Goal: Ask a question: Seek information or help from site administrators or community

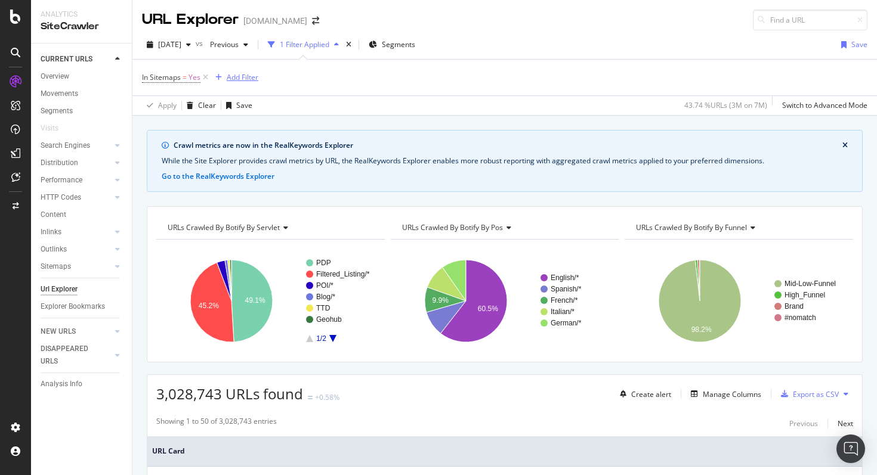
click at [235, 74] on div "Add Filter" at bounding box center [243, 77] width 32 height 10
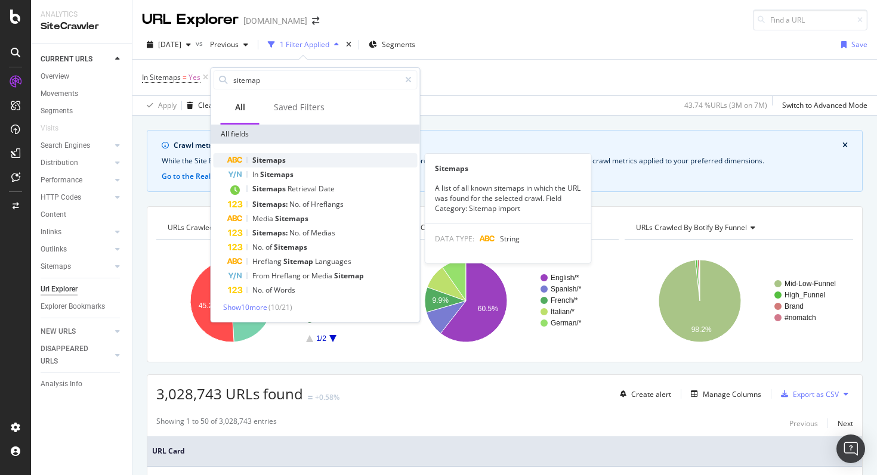
type input "sitemap"
click at [315, 164] on div "Sitemaps" at bounding box center [323, 160] width 190 height 14
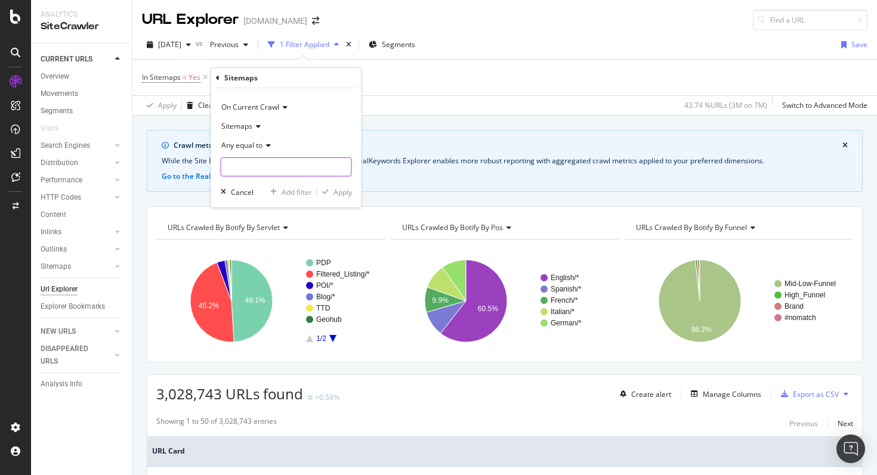
click at [272, 166] on input "text" at bounding box center [286, 166] width 130 height 19
type input "product"
click at [255, 132] on div "Sitemaps" at bounding box center [286, 126] width 131 height 19
click at [277, 131] on div "Sitemaps" at bounding box center [286, 126] width 131 height 19
click at [265, 149] on div "Any equal to" at bounding box center [286, 145] width 131 height 19
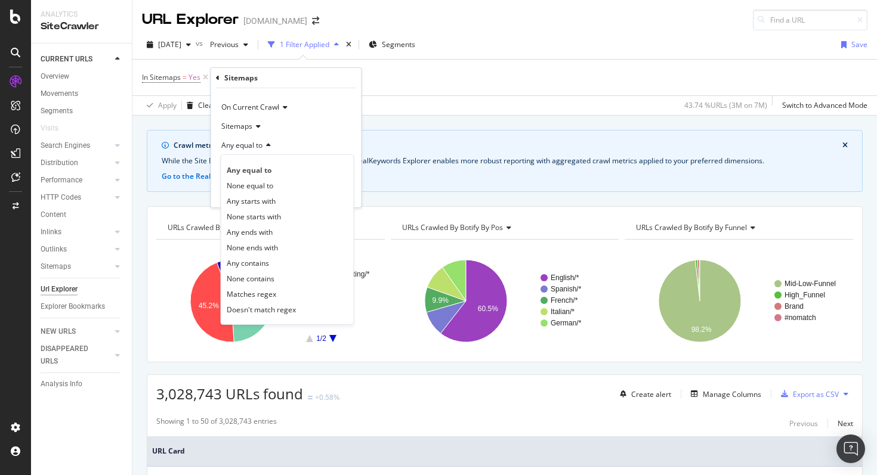
click at [296, 147] on div "Any equal to" at bounding box center [286, 145] width 131 height 19
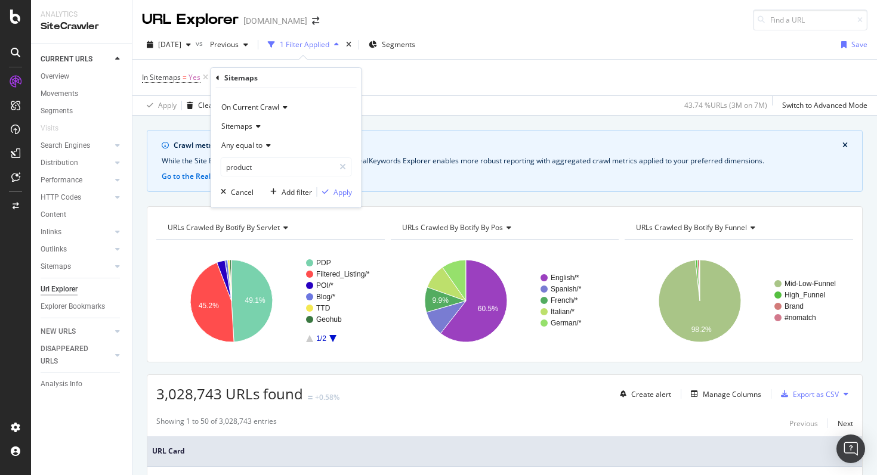
click at [216, 79] on icon at bounding box center [218, 78] width 4 height 7
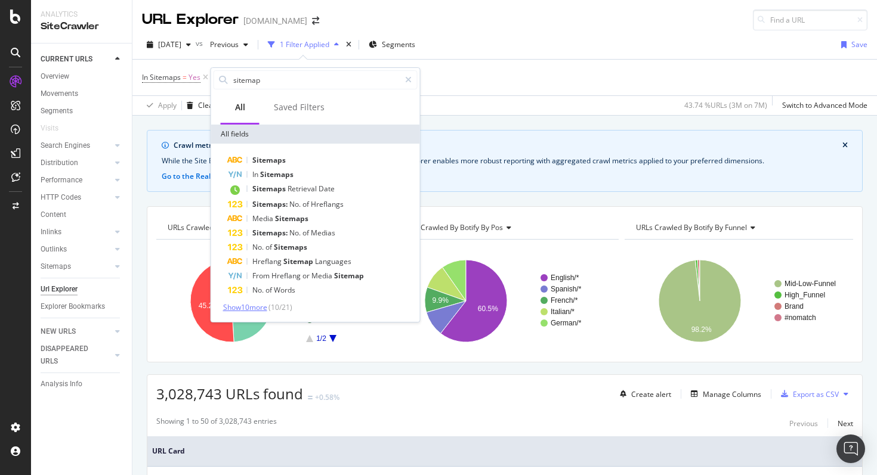
click at [267, 308] on span "Show 10 more" at bounding box center [245, 307] width 44 height 10
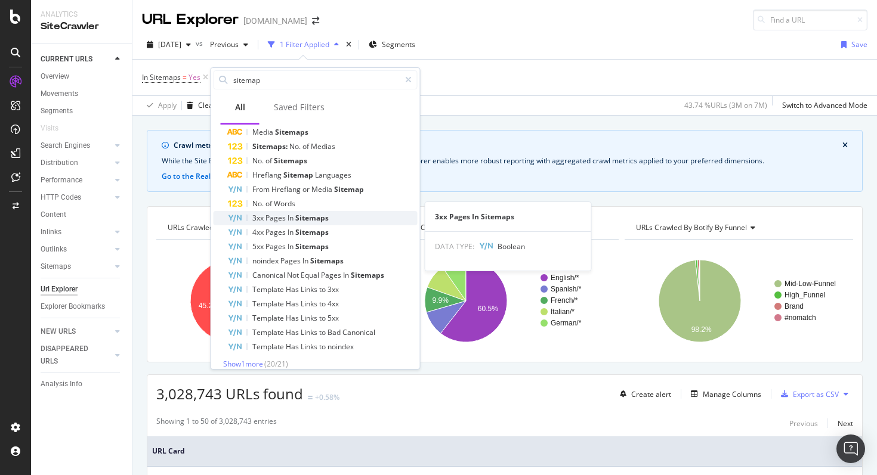
scroll to position [96, 0]
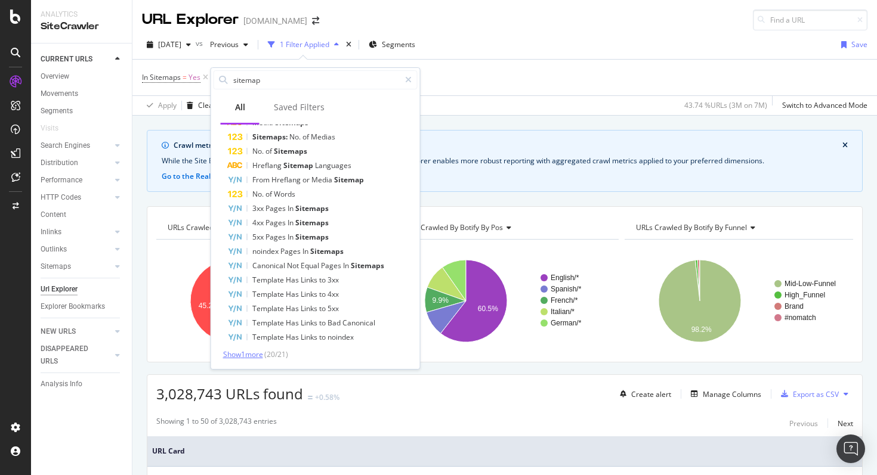
click at [258, 355] on span "Show 1 more" at bounding box center [243, 354] width 40 height 10
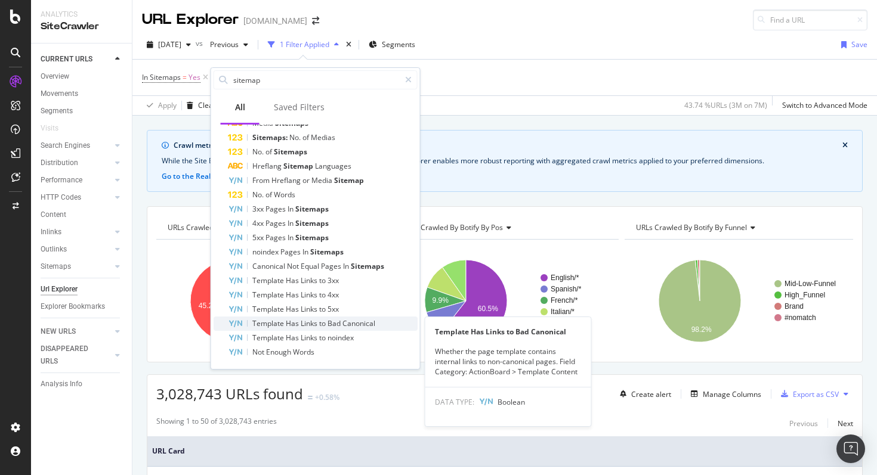
scroll to position [0, 0]
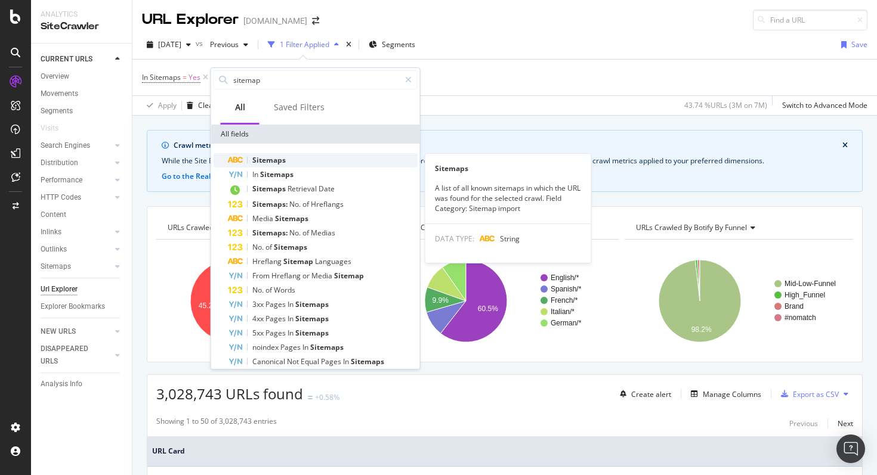
click at [299, 160] on div "Sitemaps" at bounding box center [323, 160] width 190 height 14
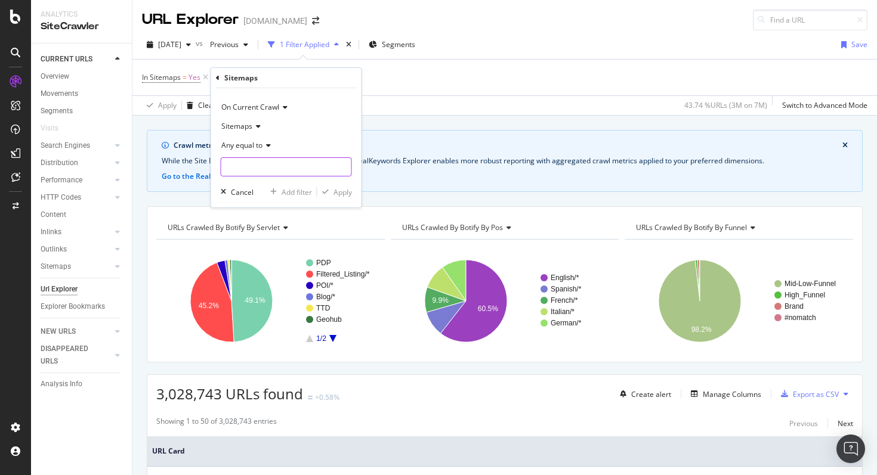
click at [289, 170] on input "text" at bounding box center [286, 166] width 130 height 19
type input "sitemap"
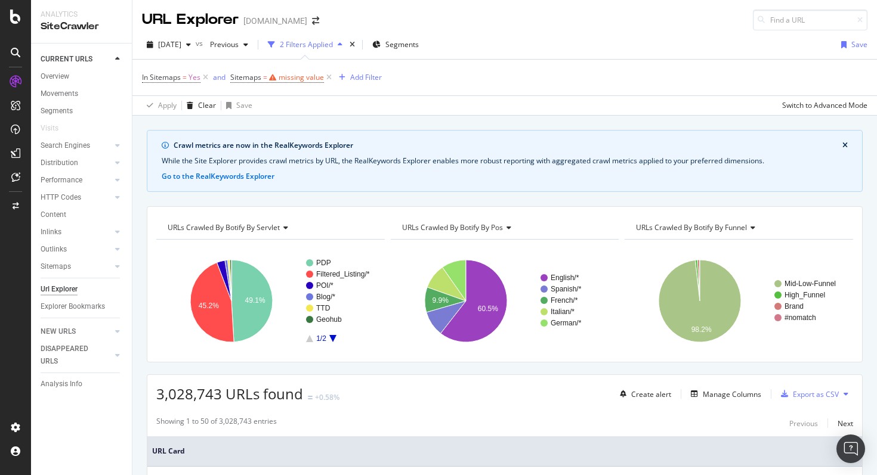
click at [416, 89] on div "In Sitemaps = Yes and Sitemaps = missing value Add Filter" at bounding box center [504, 78] width 725 height 36
click at [330, 79] on icon at bounding box center [329, 78] width 10 height 12
click at [240, 73] on div "Add Filter" at bounding box center [243, 77] width 32 height 10
click at [415, 49] on span "Segments" at bounding box center [398, 44] width 33 height 10
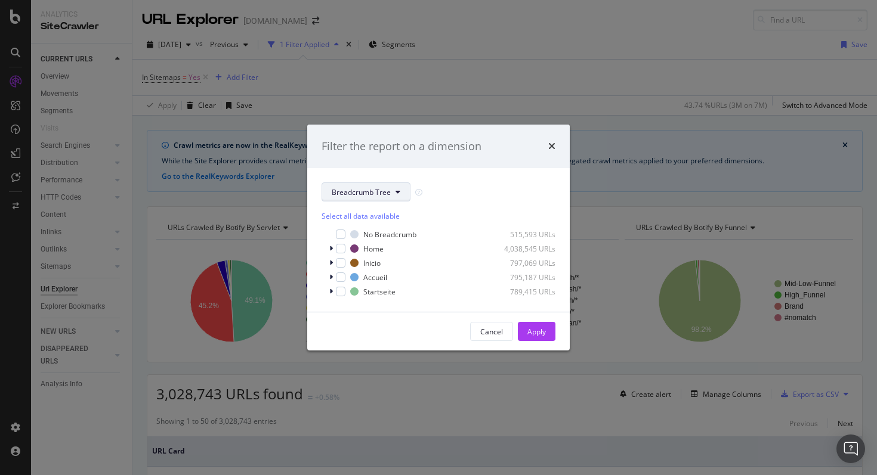
click at [364, 197] on button "Breadcrumb Tree" at bounding box center [365, 191] width 89 height 19
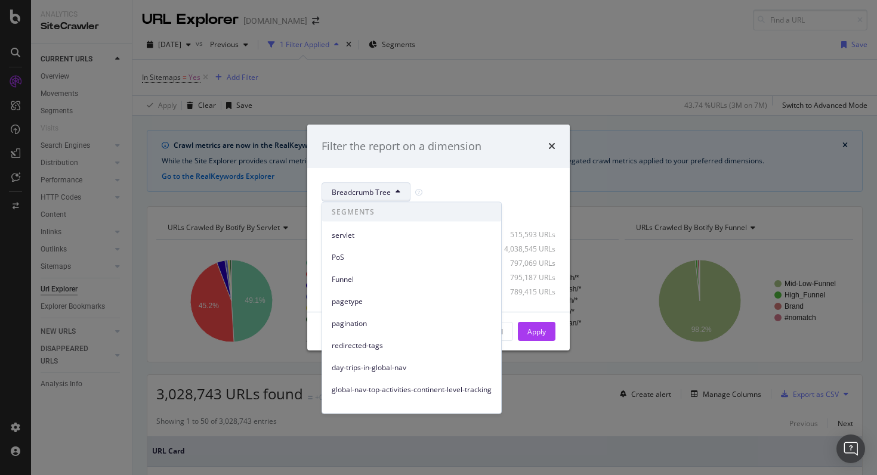
click at [565, 118] on div "Filter the report on a dimension Breadcrumb Tree Select all data available No B…" at bounding box center [438, 237] width 877 height 475
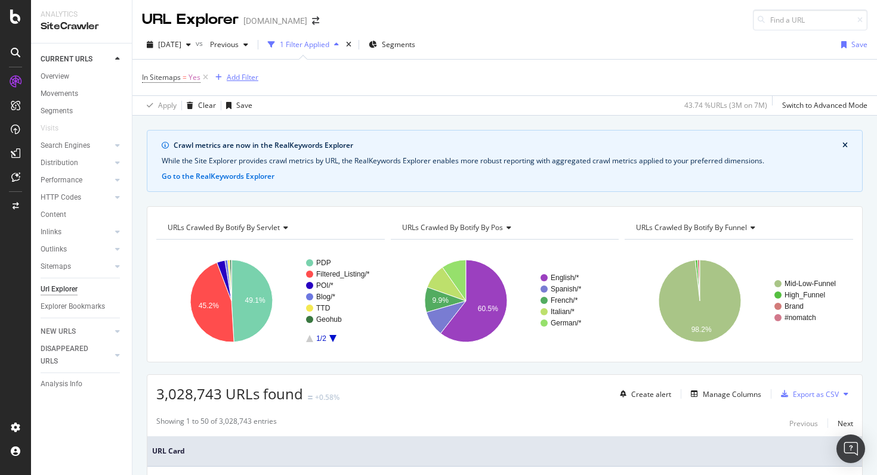
click at [233, 71] on div "Add Filter" at bounding box center [235, 77] width 48 height 13
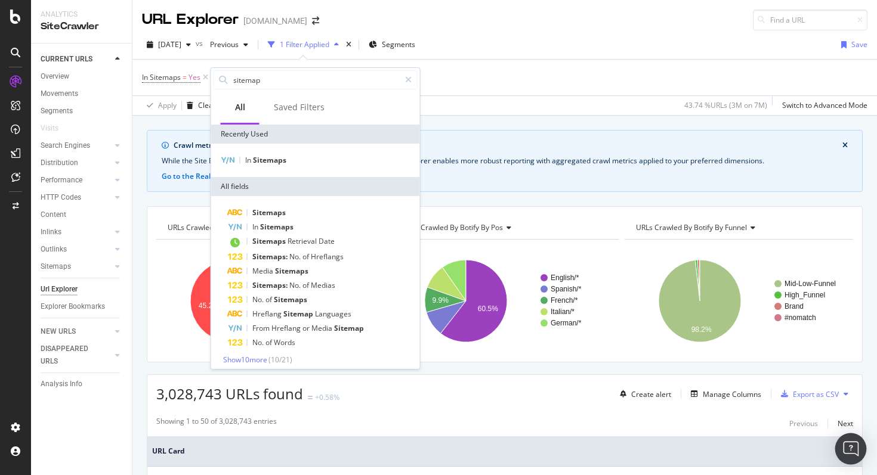
click at [844, 449] on img "Open Intercom Messenger" at bounding box center [851, 449] width 16 height 16
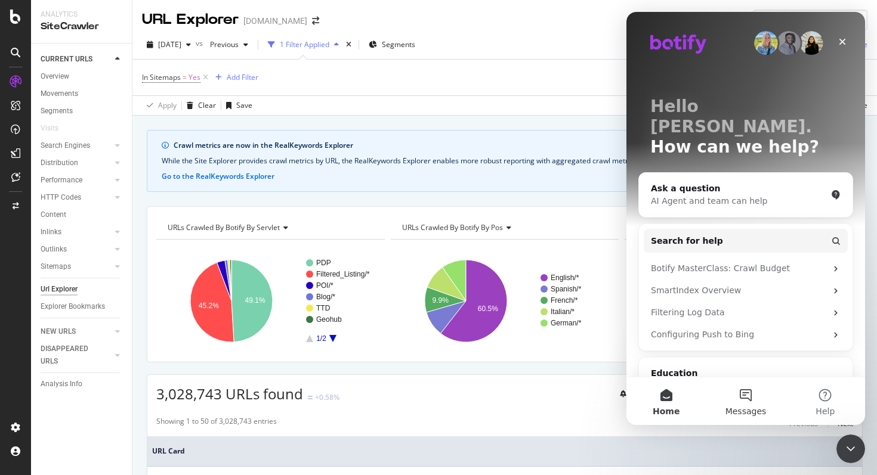
click at [748, 397] on button "Messages" at bounding box center [744, 401] width 79 height 48
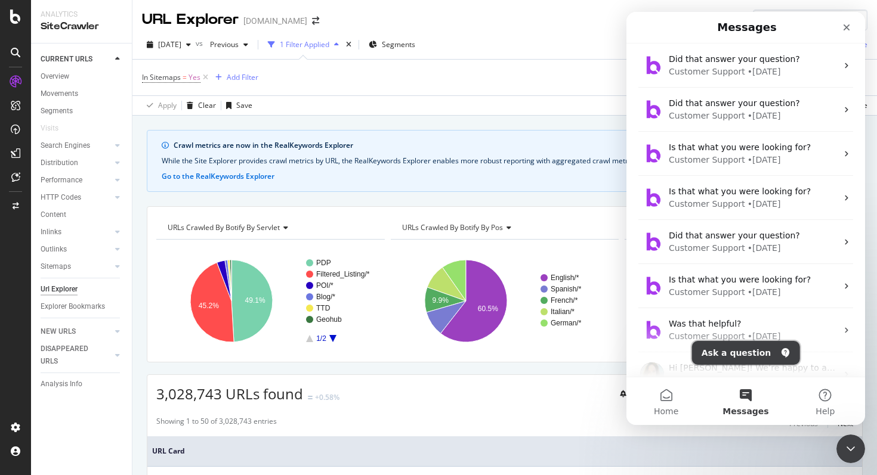
click at [745, 349] on button "Ask a question" at bounding box center [746, 353] width 108 height 24
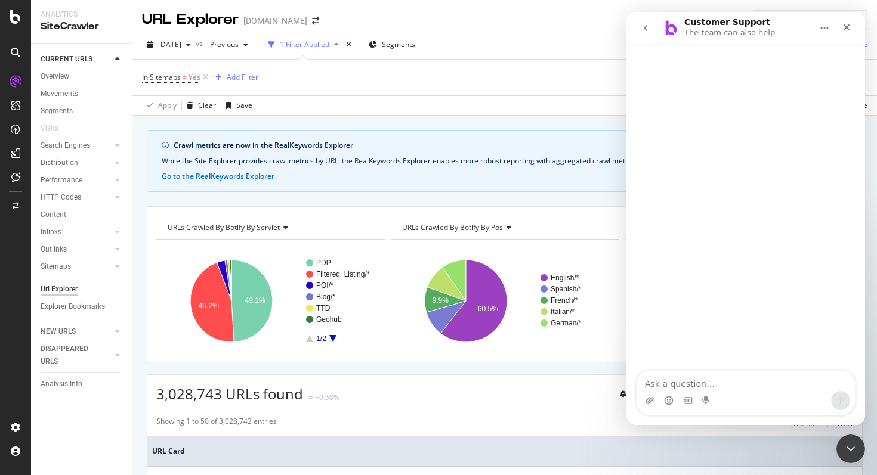
click at [692, 379] on textarea "Ask a question…" at bounding box center [745, 381] width 218 height 20
type textarea "How do I filter URLs by specific sitemaps on URL explorer?"
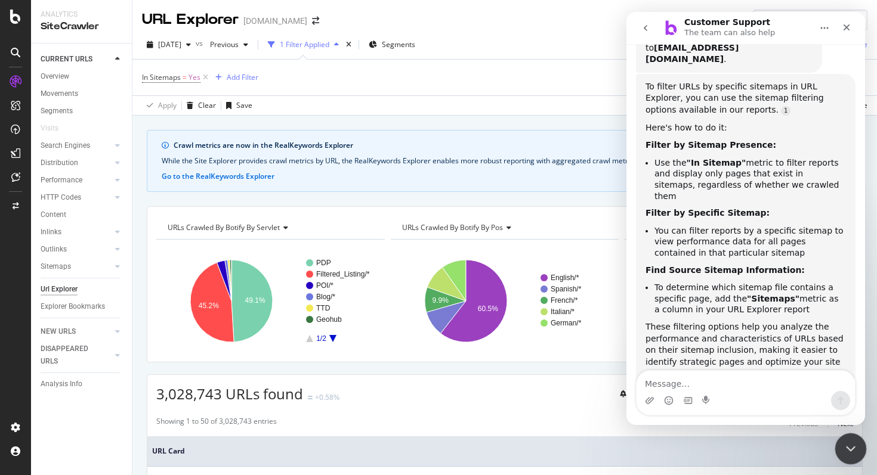
click at [844, 454] on icon "Close Intercom Messenger" at bounding box center [848, 447] width 14 height 14
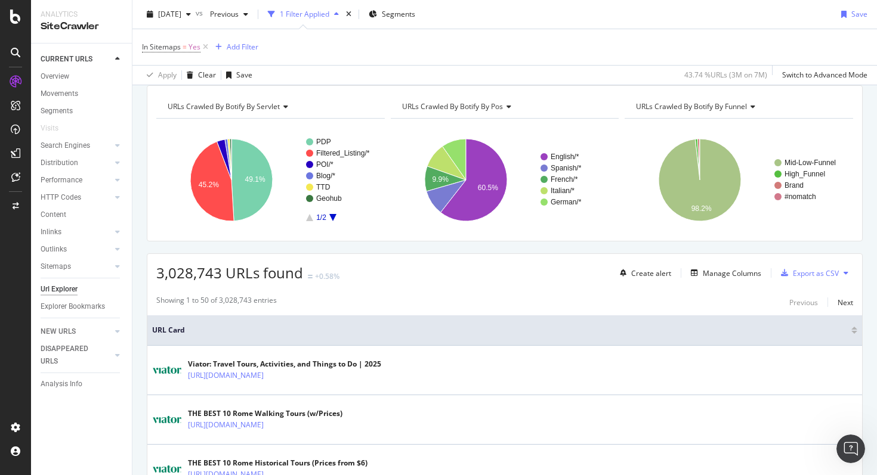
scroll to position [224, 0]
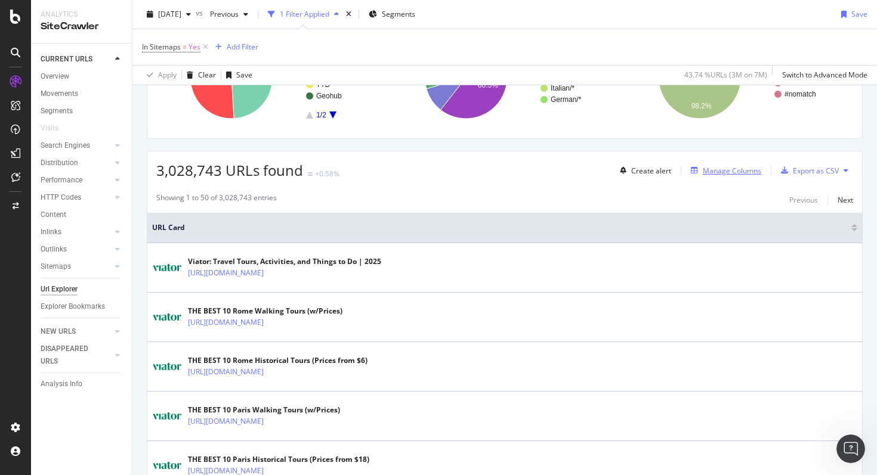
click at [710, 170] on div "Manage Columns" at bounding box center [731, 171] width 58 height 10
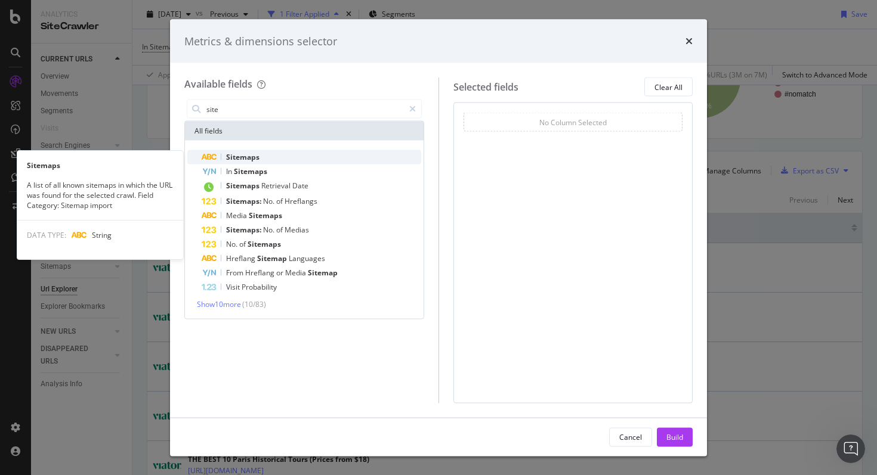
type input "site"
click at [319, 160] on div "Sitemaps" at bounding box center [311, 157] width 219 height 14
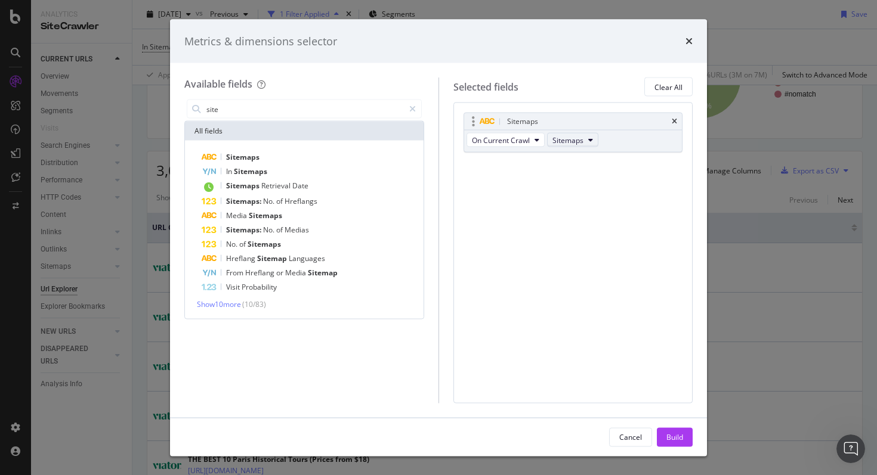
click at [586, 134] on button "Sitemaps" at bounding box center [572, 140] width 51 height 14
click at [541, 134] on button "On Current Crawl" at bounding box center [505, 140] width 78 height 14
click at [667, 435] on div "Build" at bounding box center [674, 437] width 17 height 10
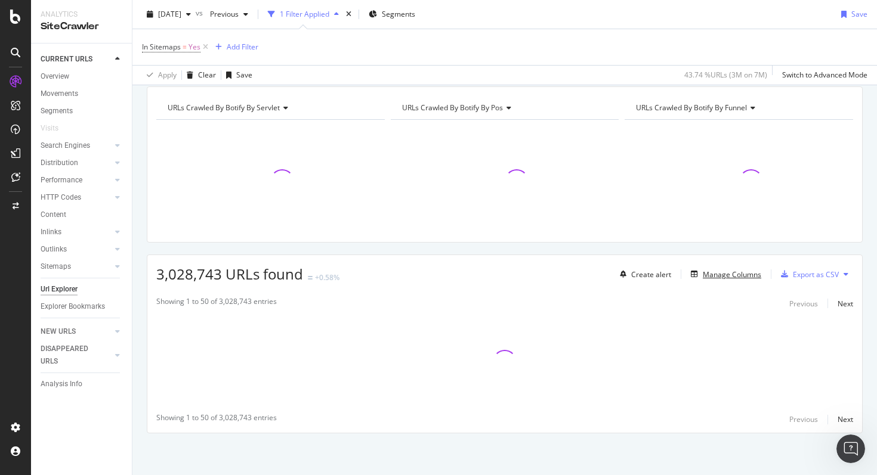
scroll to position [120, 0]
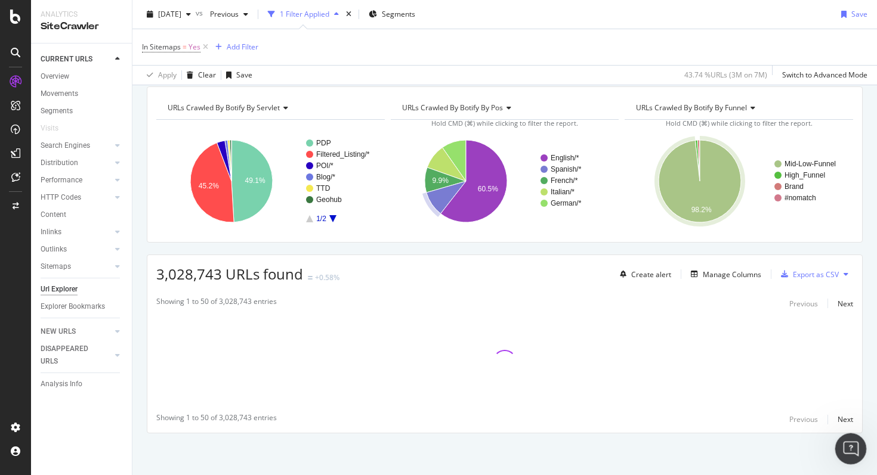
click at [853, 444] on icon "Open Intercom Messenger" at bounding box center [849, 448] width 20 height 20
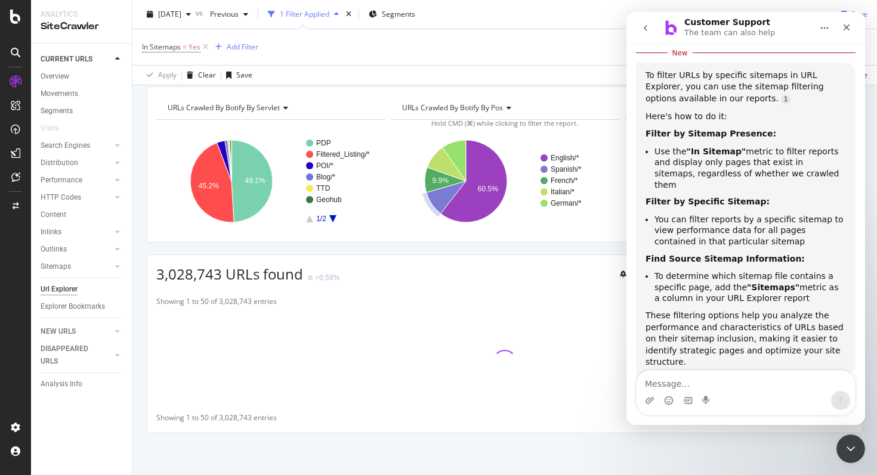
scroll to position [206, 0]
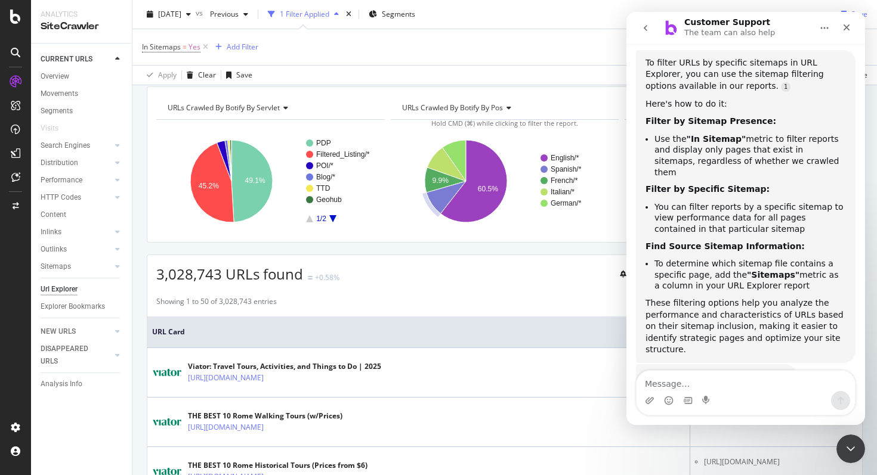
click at [565, 282] on div "3,028,743 URLs found +0.58% Create alert Manage Columns Export as CSV" at bounding box center [504, 269] width 714 height 29
click at [846, 446] on icon "Close Intercom Messenger" at bounding box center [848, 447] width 8 height 5
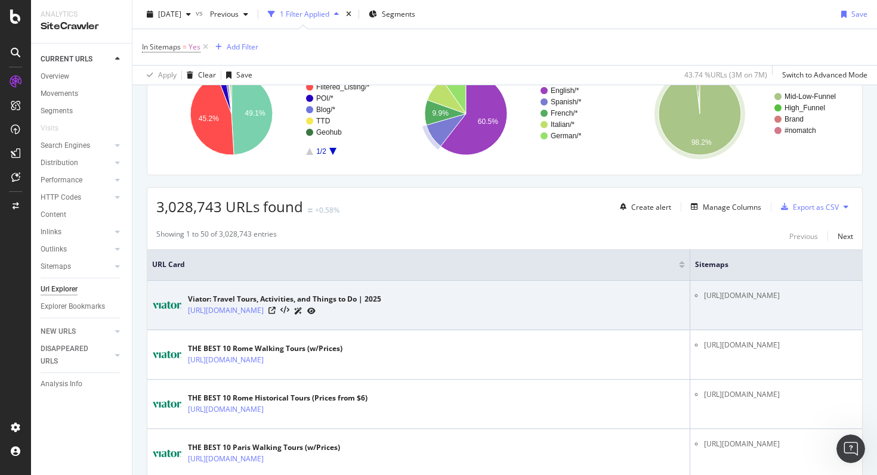
scroll to position [204, 0]
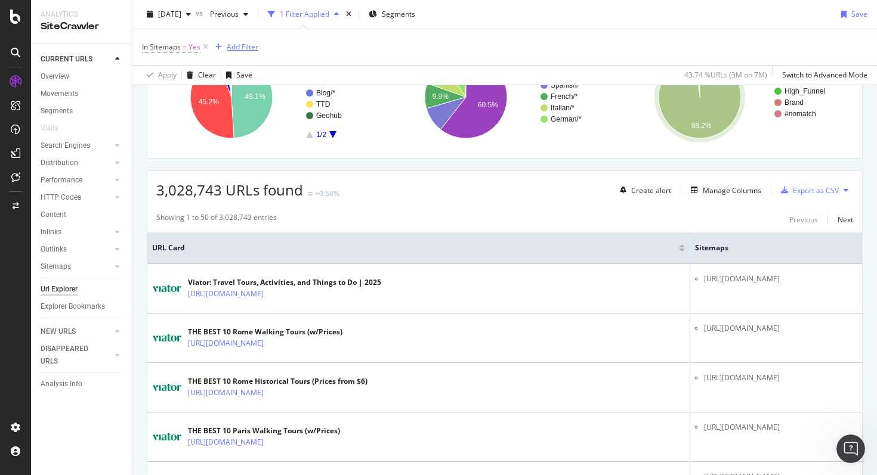
click at [253, 49] on div "Add Filter" at bounding box center [243, 47] width 32 height 10
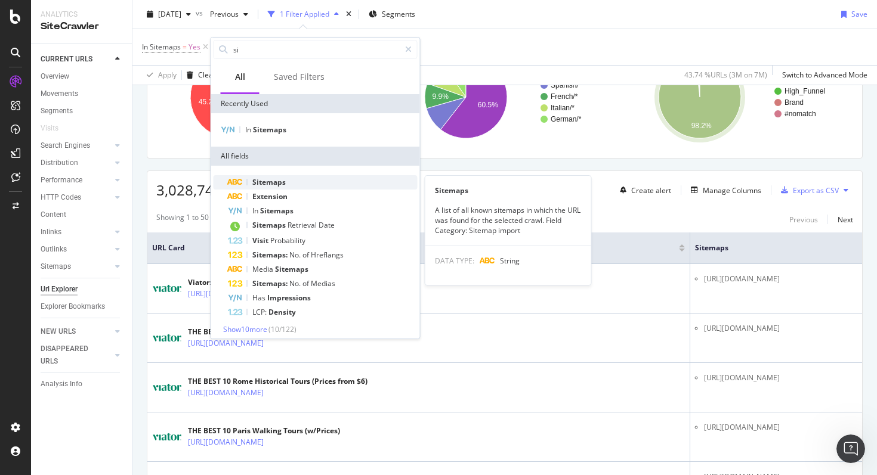
type input "si"
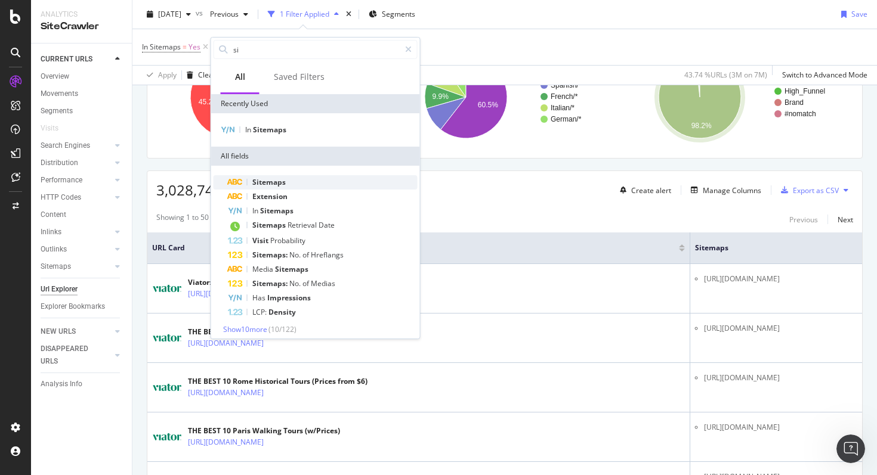
click at [255, 182] on span "Sitemaps" at bounding box center [268, 182] width 33 height 10
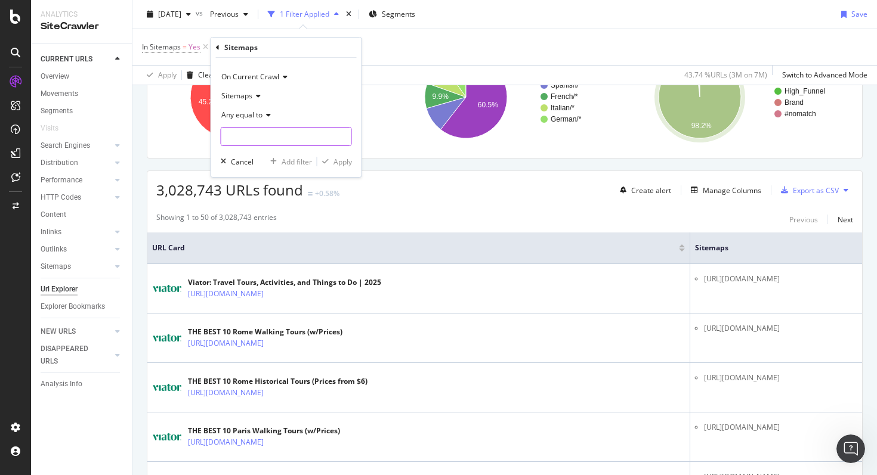
click at [262, 146] on input "text" at bounding box center [286, 136] width 130 height 19
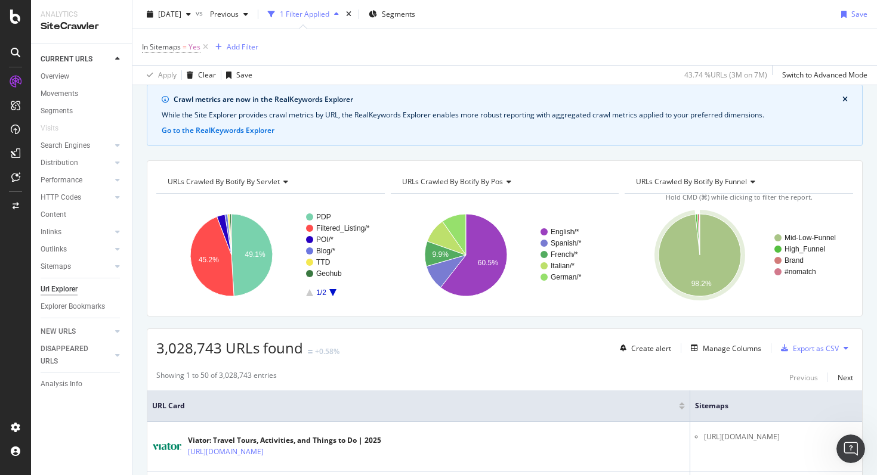
scroll to position [31, 0]
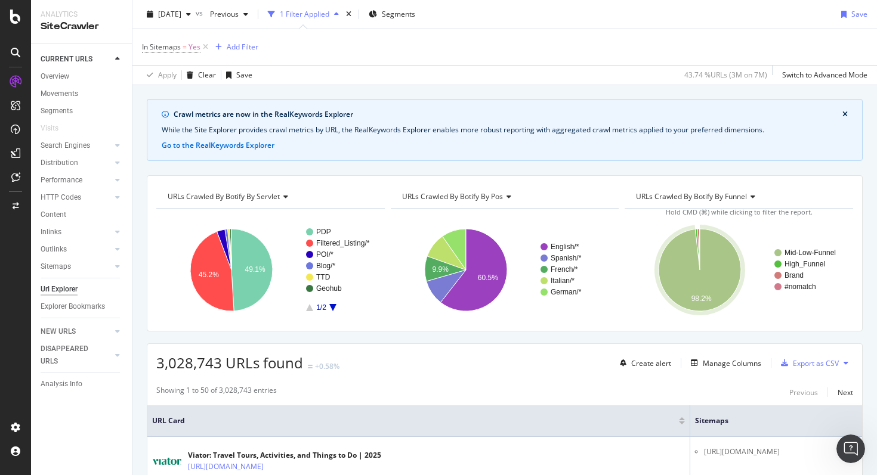
click at [251, 57] on div "In Sitemaps = Yes Add Filter" at bounding box center [504, 47] width 725 height 36
click at [243, 46] on div "Add Filter" at bounding box center [243, 47] width 32 height 10
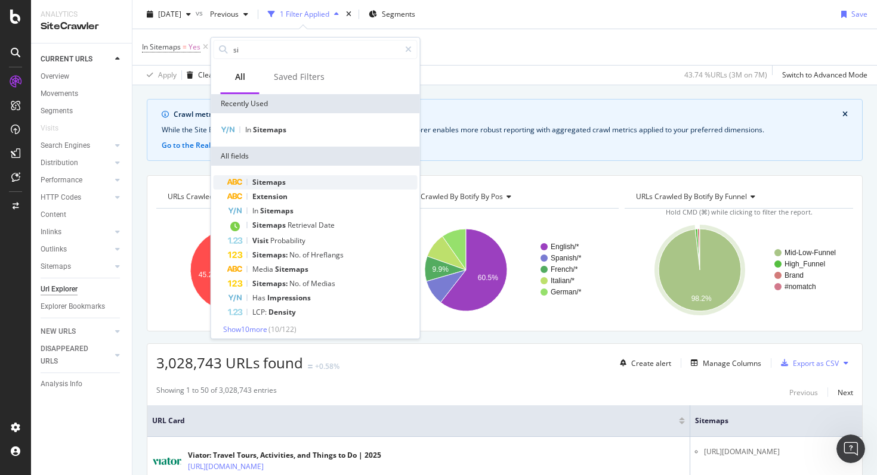
click at [278, 178] on span "Sitemaps" at bounding box center [268, 182] width 33 height 10
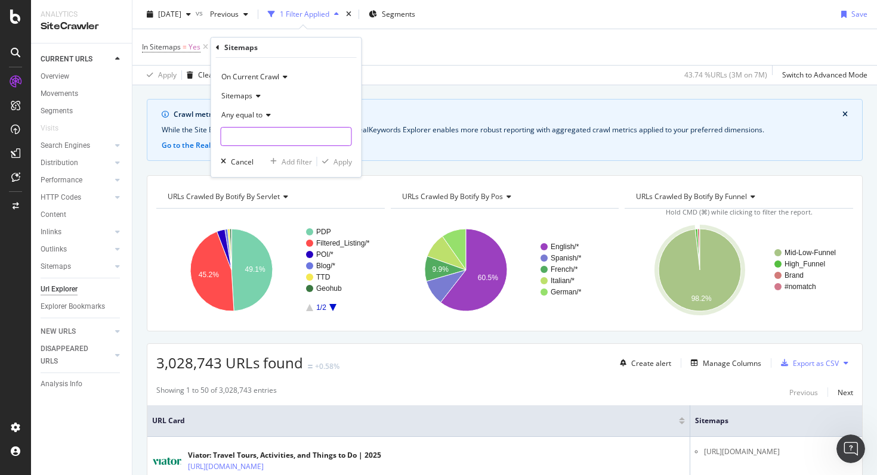
click at [270, 134] on input "text" at bounding box center [286, 136] width 130 height 19
